Goal: Transaction & Acquisition: Book appointment/travel/reservation

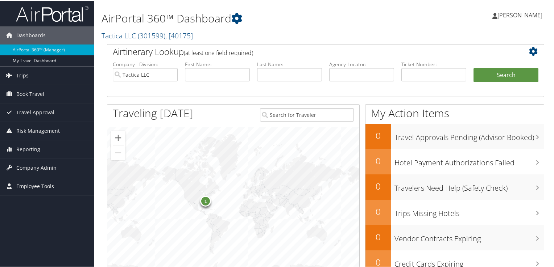
click at [451, 11] on div "Stephanie Hall Stephanie Hall My Settings Travel Agency Contacts View Travel Pr…" at bounding box center [464, 18] width 186 height 28
click at [42, 93] on span "Book Travel" at bounding box center [30, 93] width 28 height 18
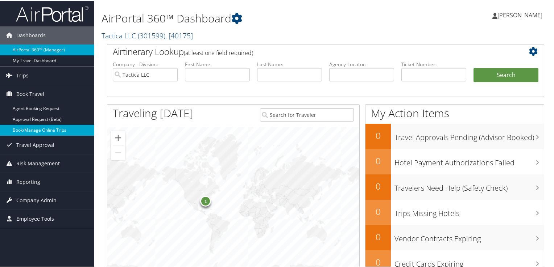
click at [41, 132] on link "Book/Manage Online Trips" at bounding box center [47, 129] width 94 height 11
